Goal: Task Accomplishment & Management: Use online tool/utility

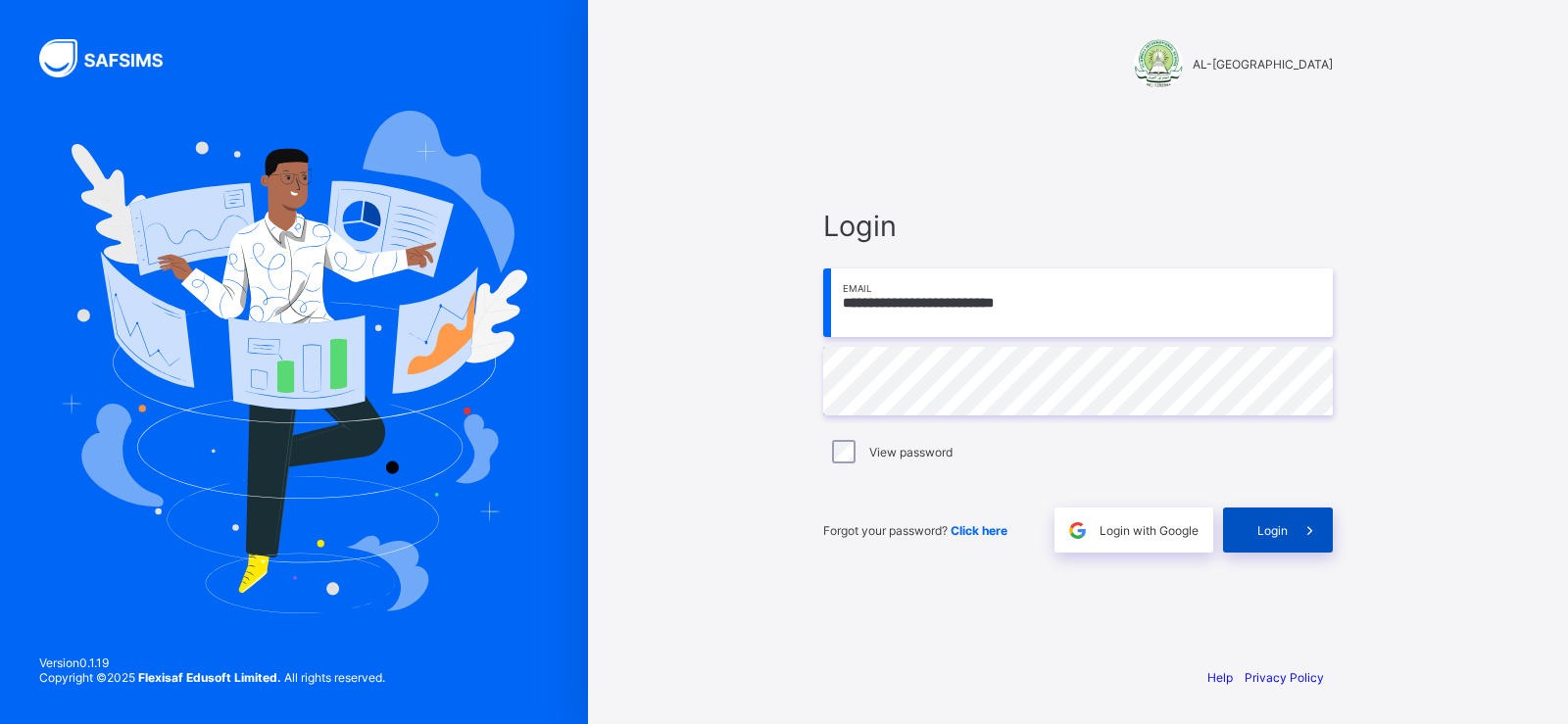
click at [1234, 525] on div "Login" at bounding box center [1278, 530] width 110 height 45
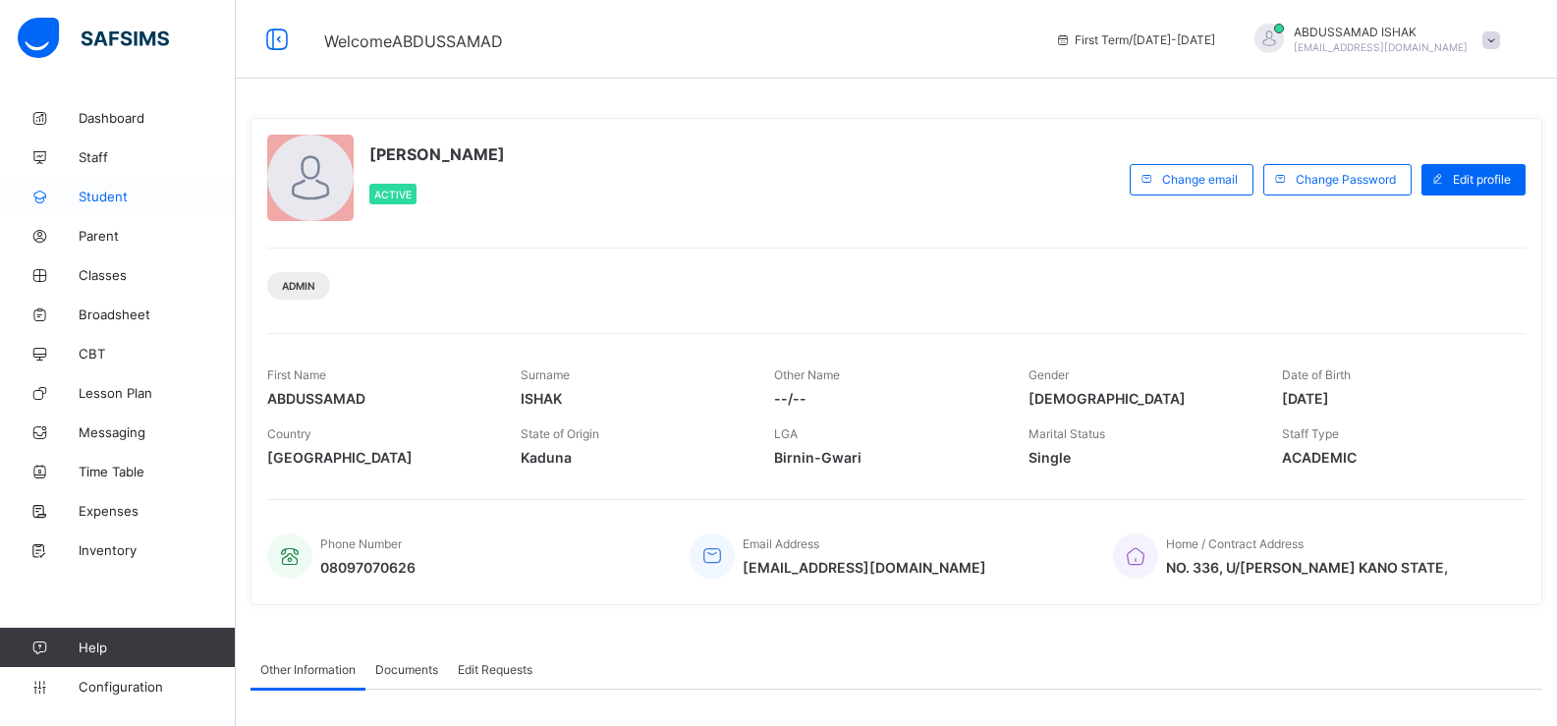
click at [115, 186] on link "Student" at bounding box center [118, 196] width 236 height 39
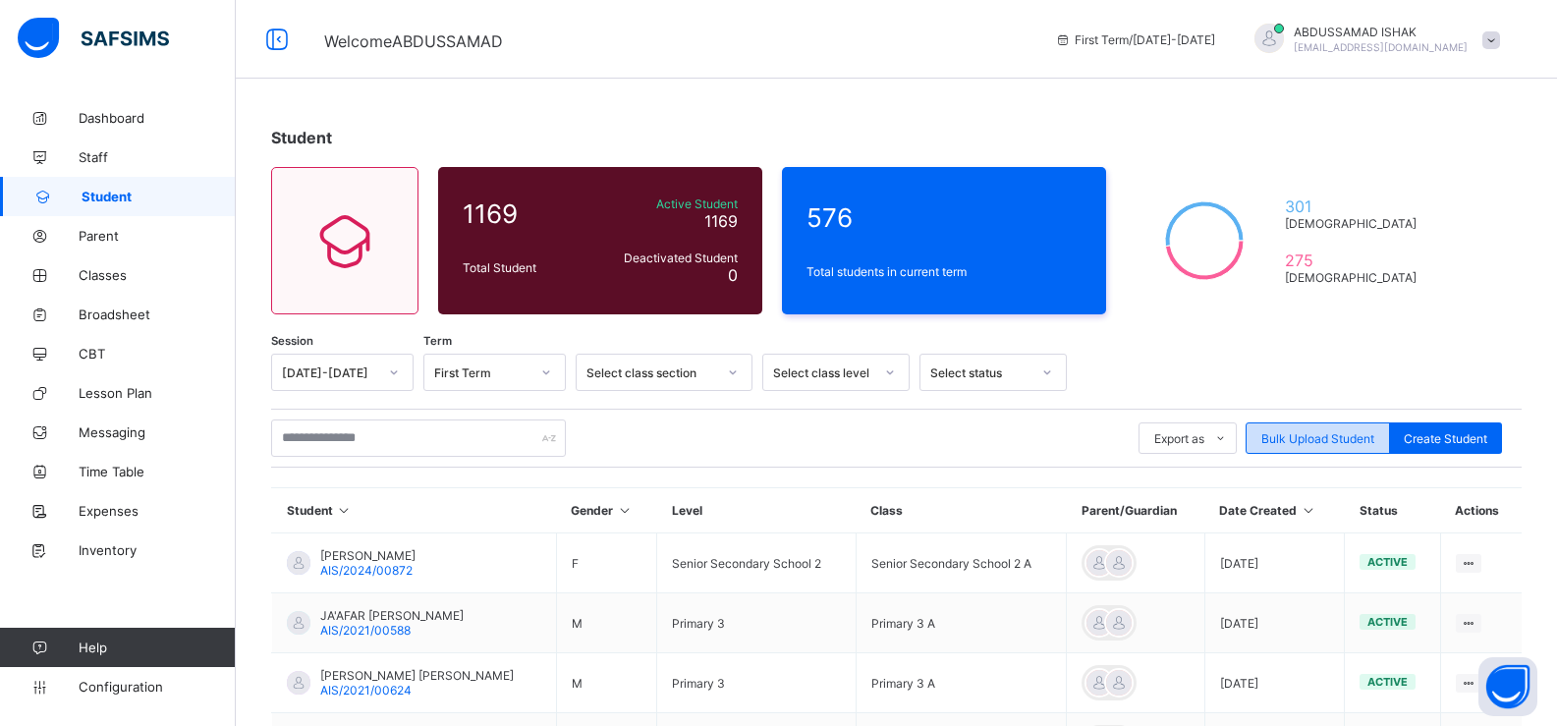
click at [1299, 432] on span "Bulk Upload Student" at bounding box center [1317, 438] width 113 height 15
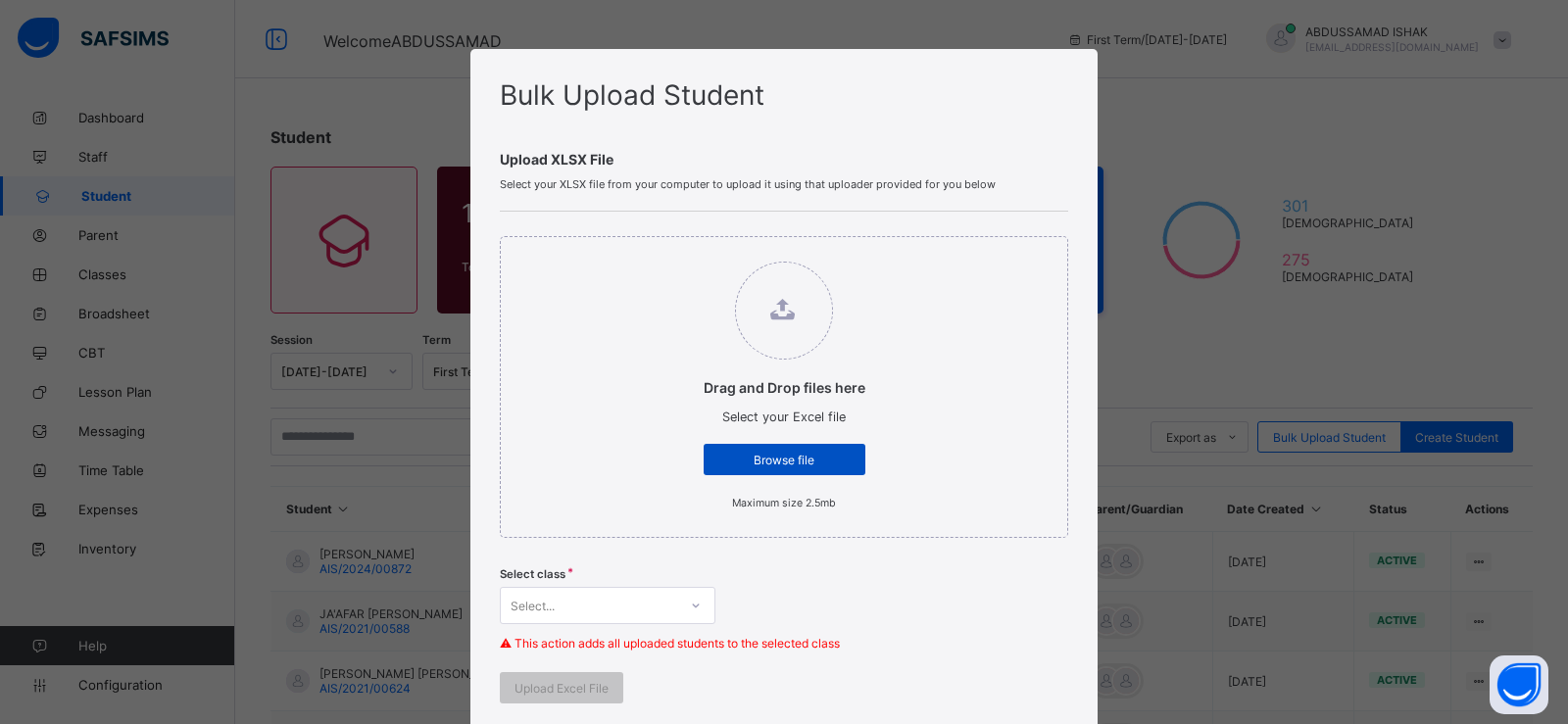
click at [788, 463] on span "Browse file" at bounding box center [784, 460] width 133 height 15
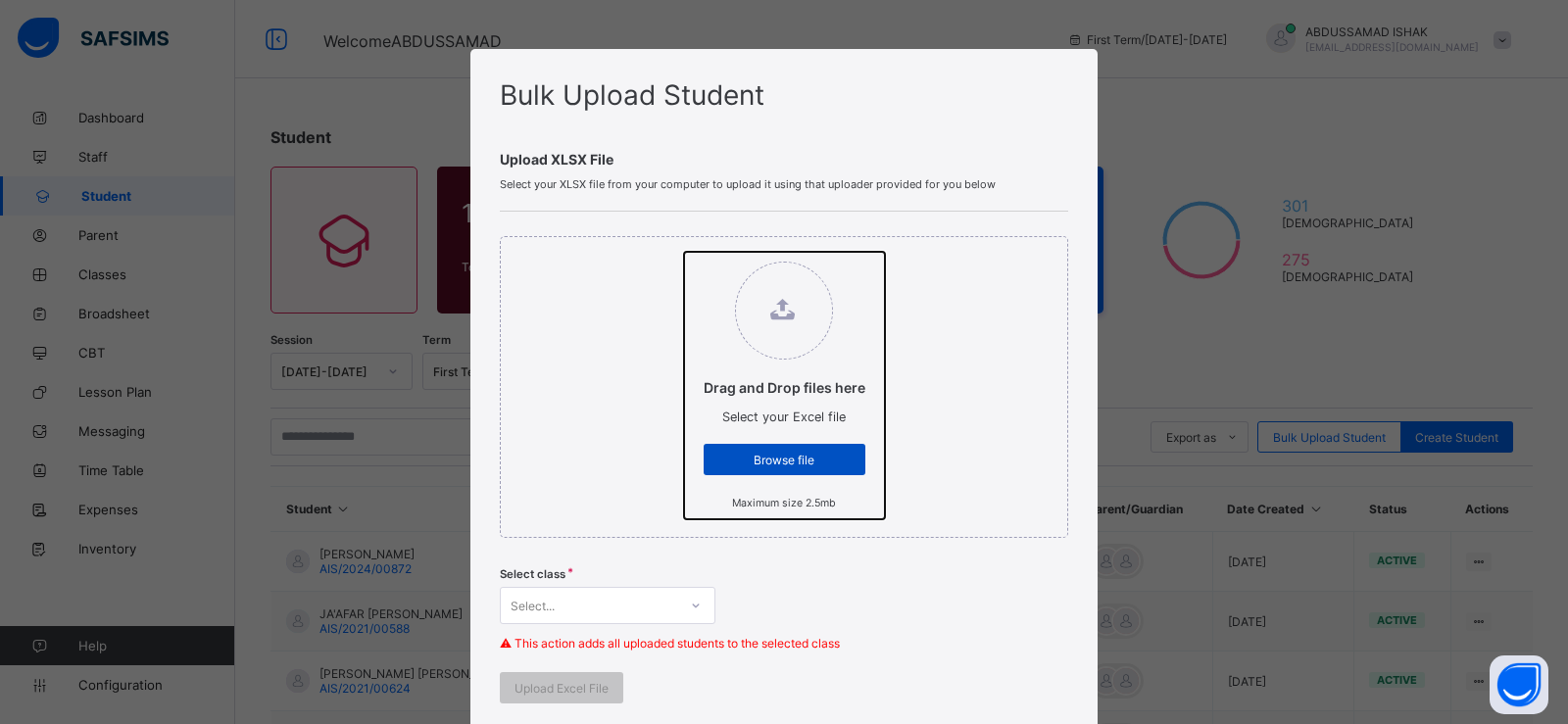
click at [684, 251] on input "Drag and Drop files here Select your Excel file Browse file Maximum size 2.5mb" at bounding box center [684, 251] width 0 height 0
type input "**********"
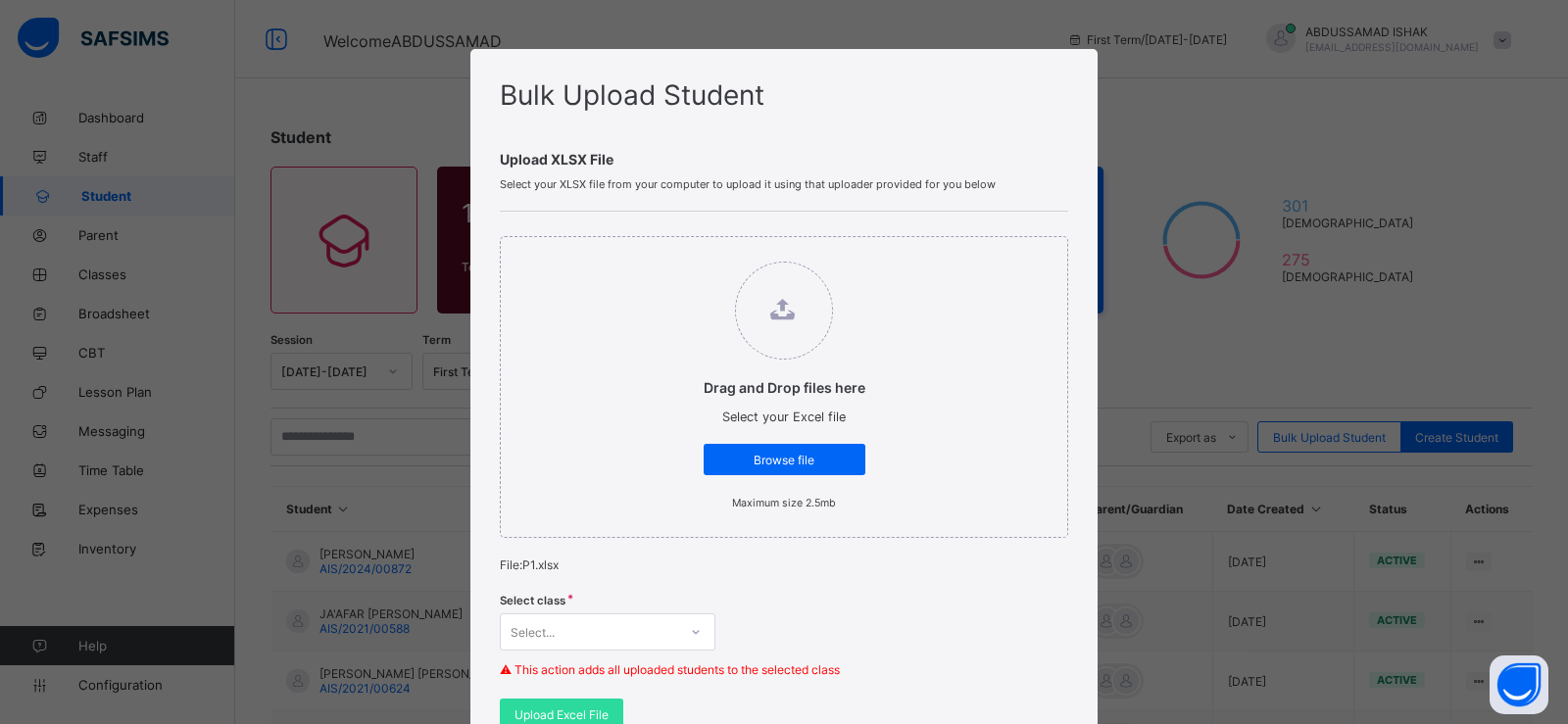
click at [666, 623] on div "Select..." at bounding box center [607, 631] width 215 height 37
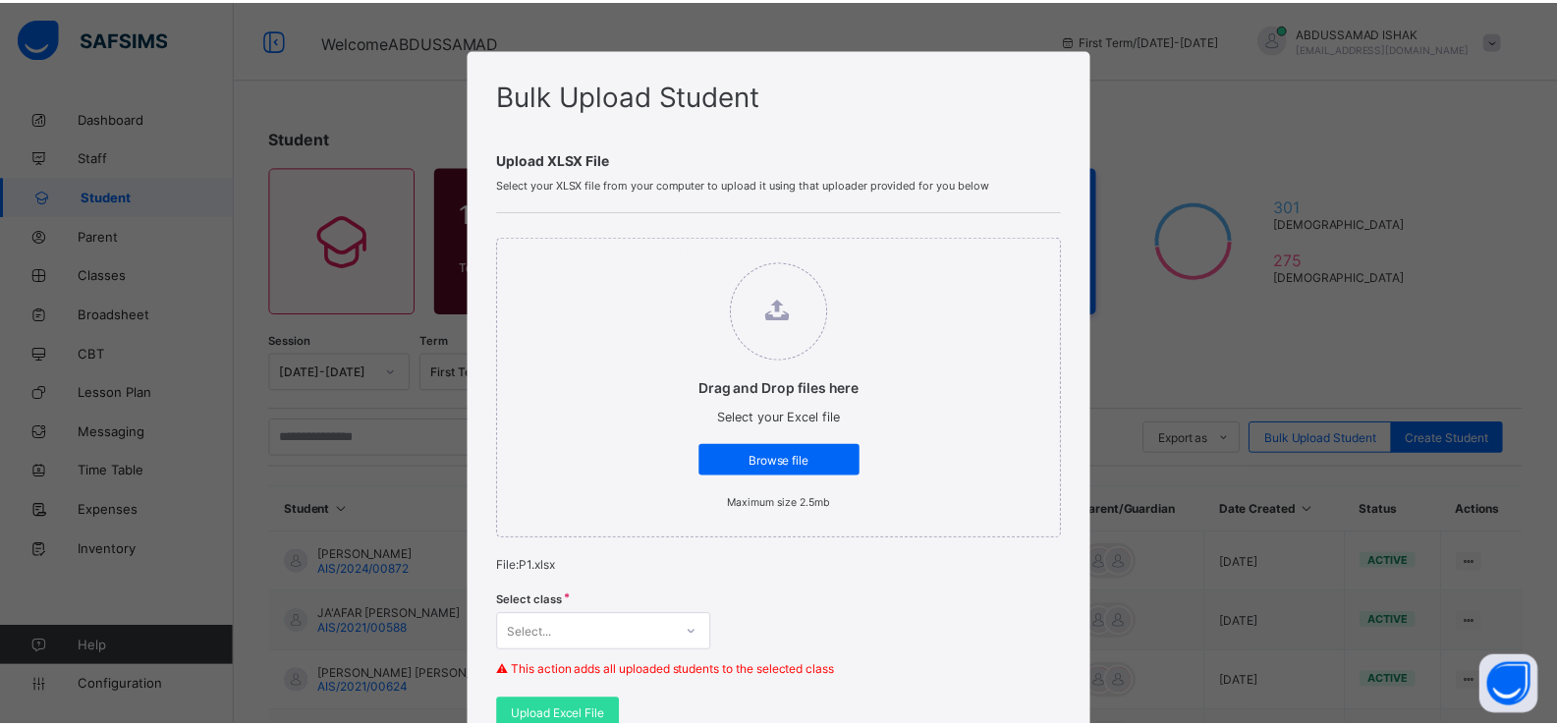
scroll to position [239, 0]
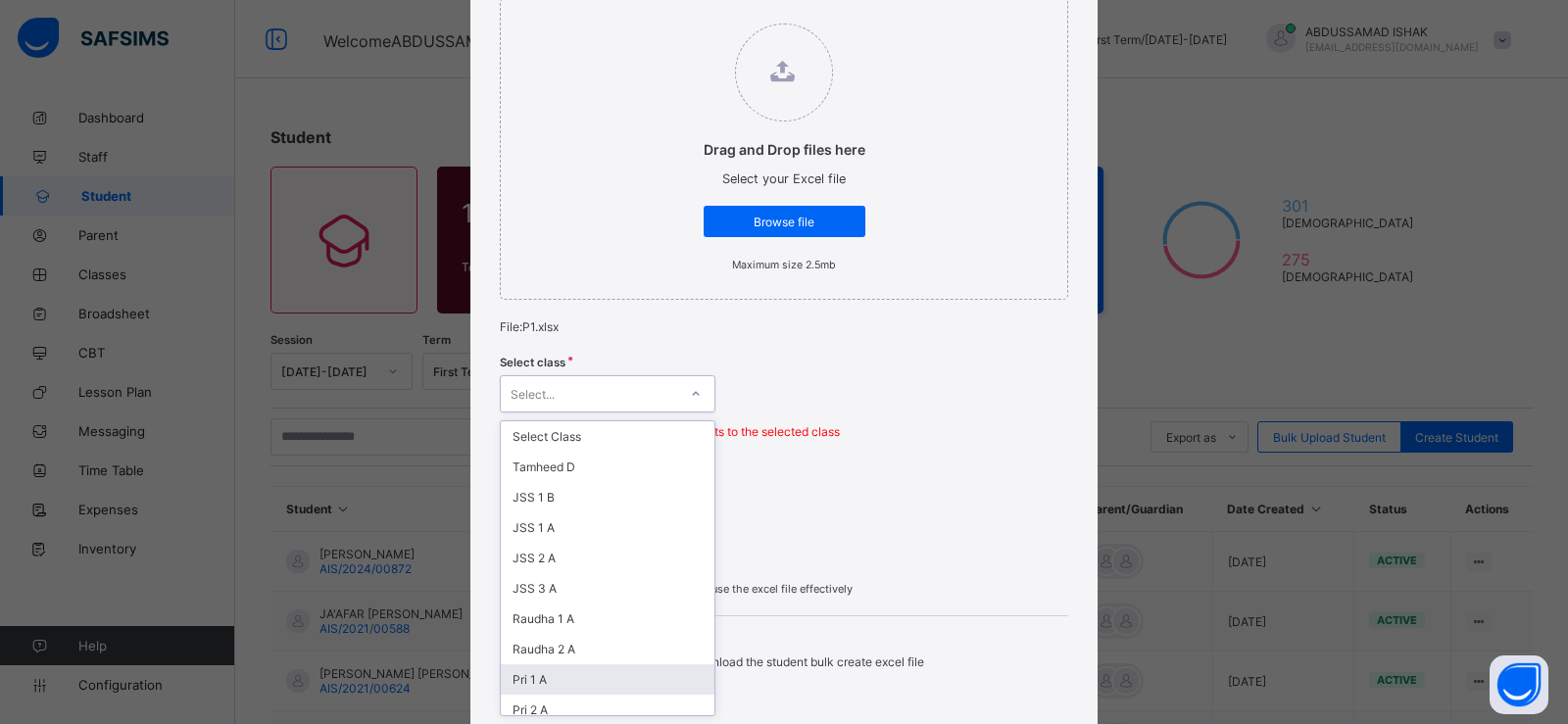
click at [573, 677] on div "Pri 1 A" at bounding box center [607, 679] width 213 height 30
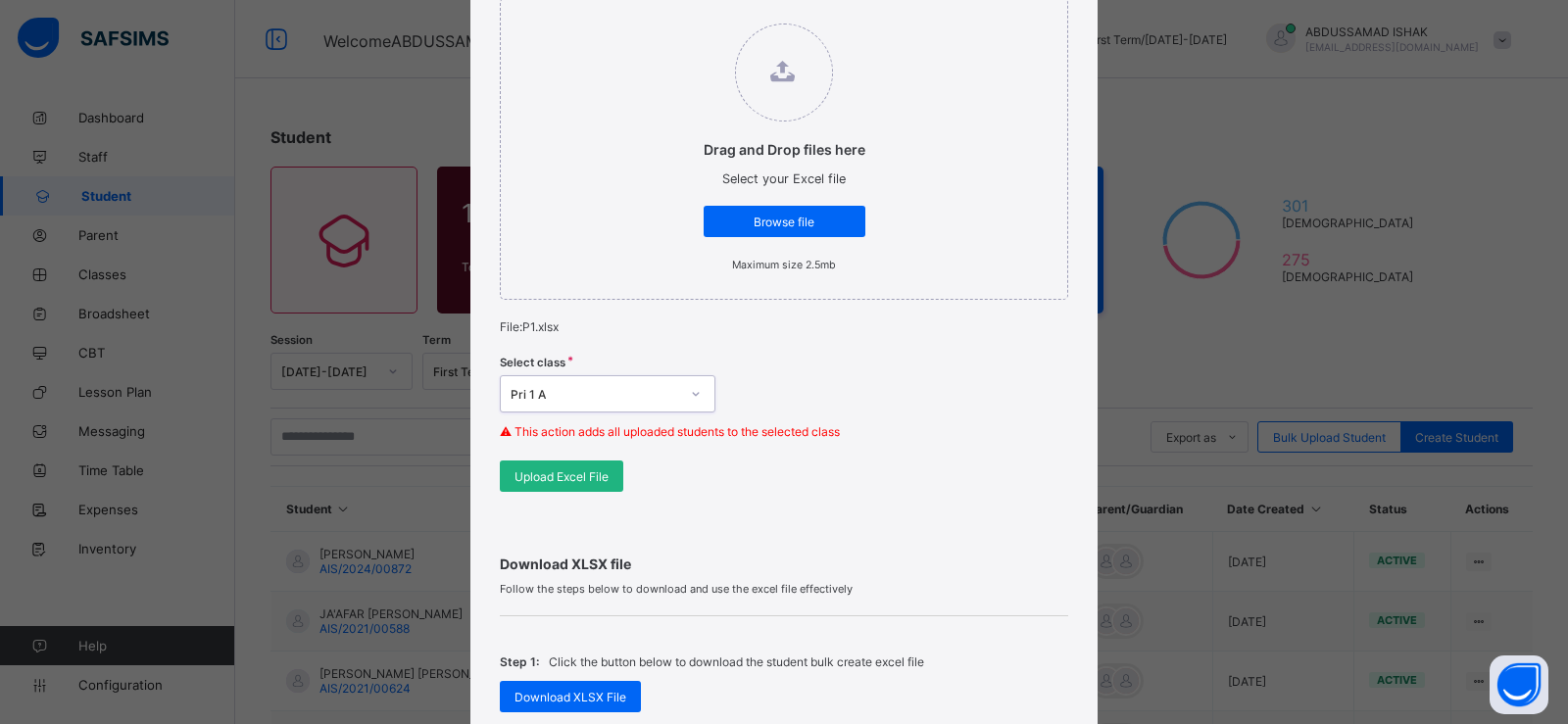
click at [548, 471] on span "Upload Excel File" at bounding box center [562, 476] width 94 height 15
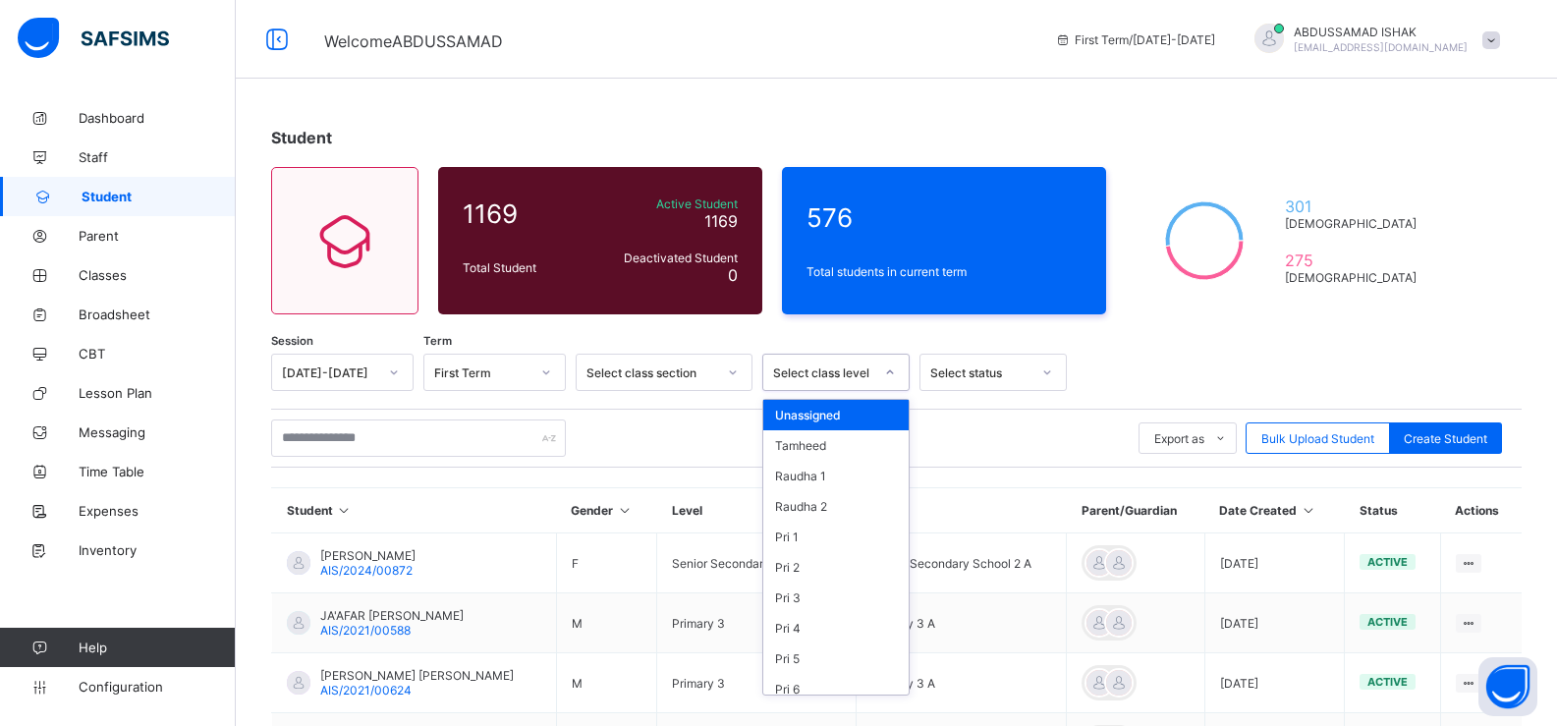
click at [868, 374] on div "Select class level" at bounding box center [823, 372] width 100 height 15
click at [798, 537] on div "Pri 1" at bounding box center [835, 537] width 145 height 30
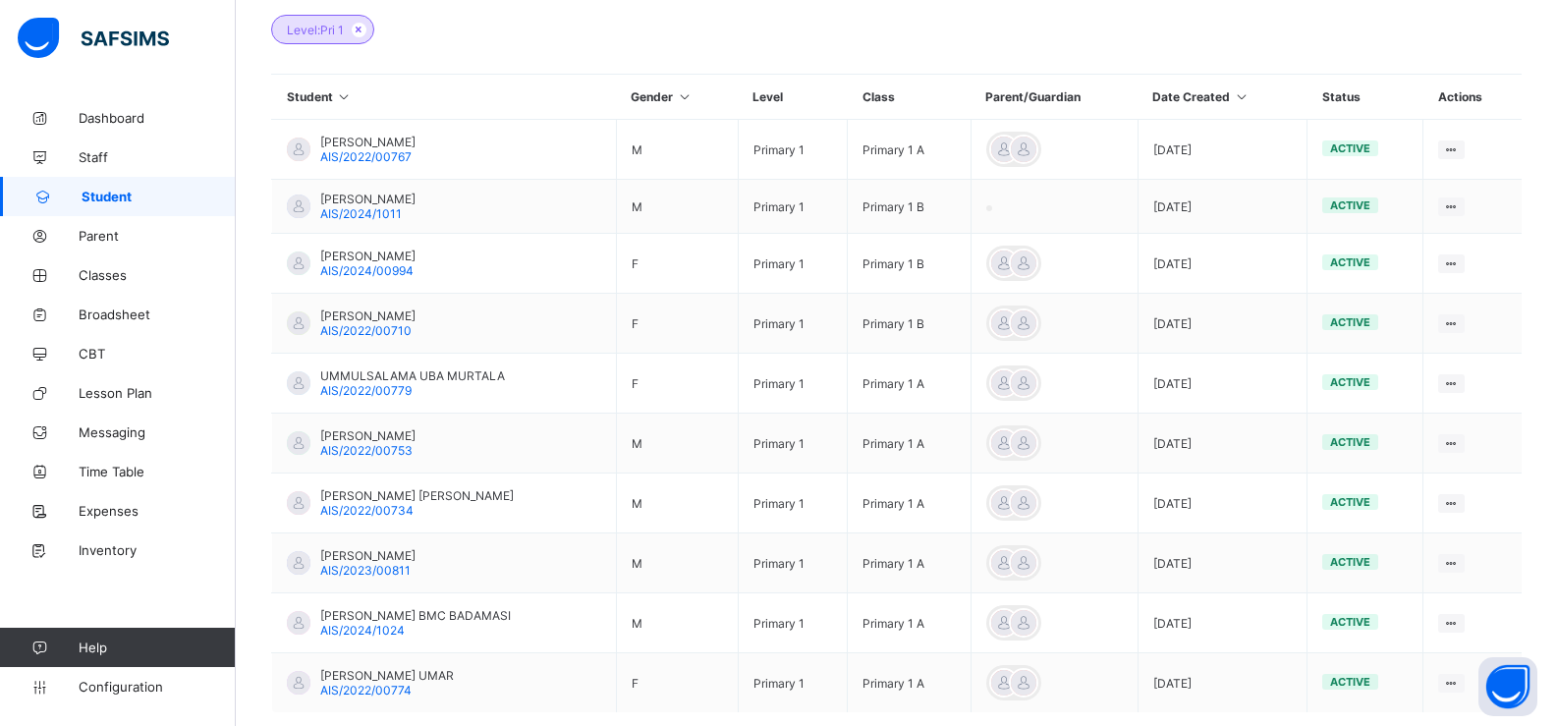
scroll to position [587, 0]
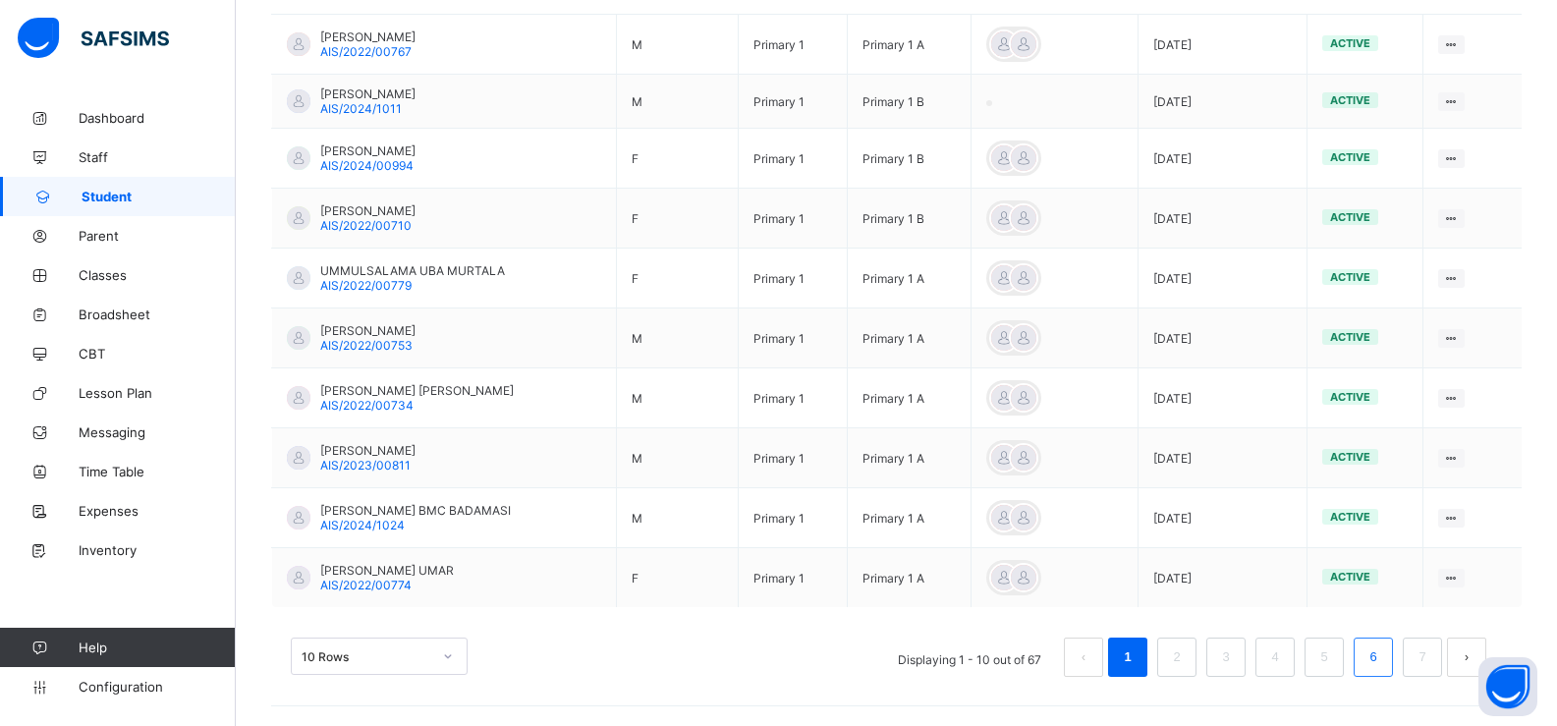
click at [1382, 653] on link "6" at bounding box center [1372, 657] width 19 height 26
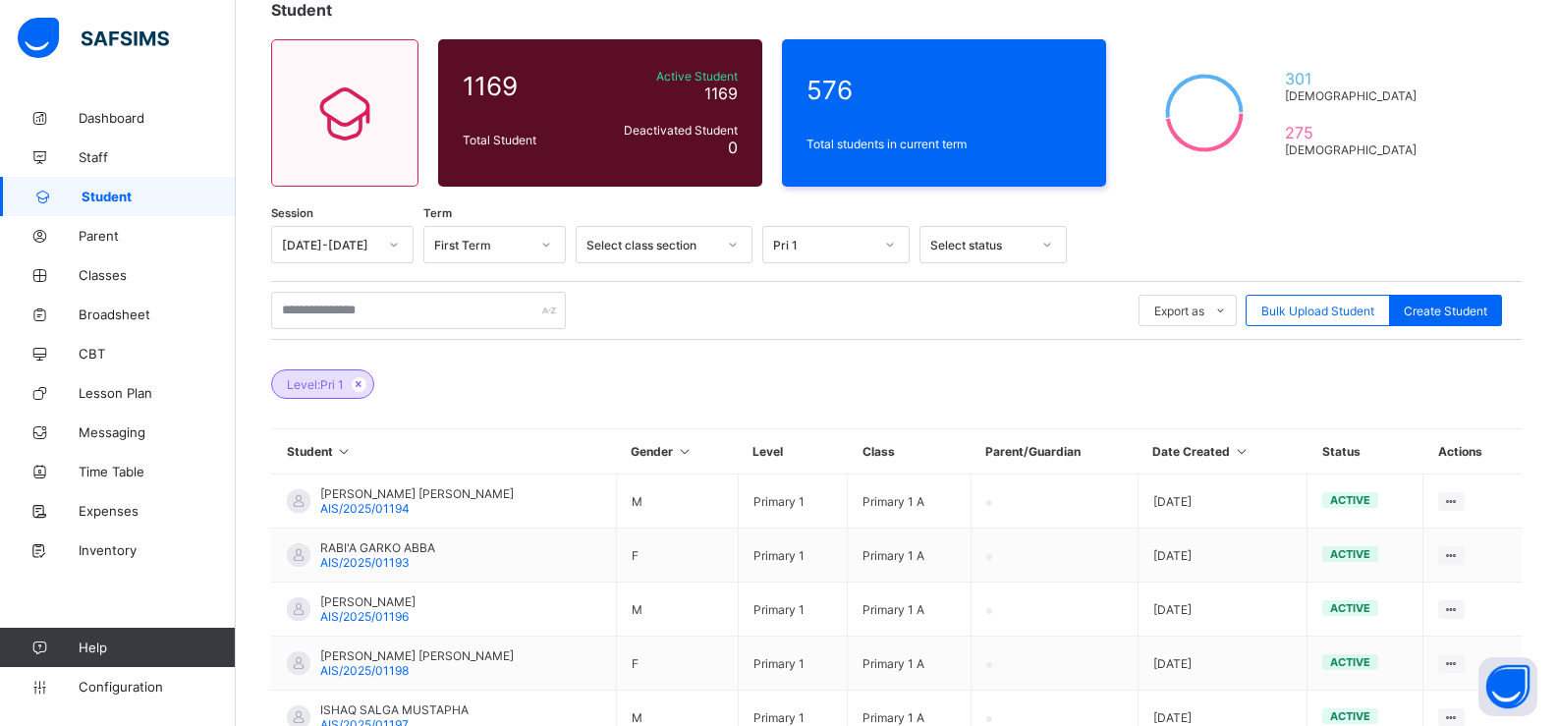
scroll to position [0, 0]
